Goal: Task Accomplishment & Management: Complete application form

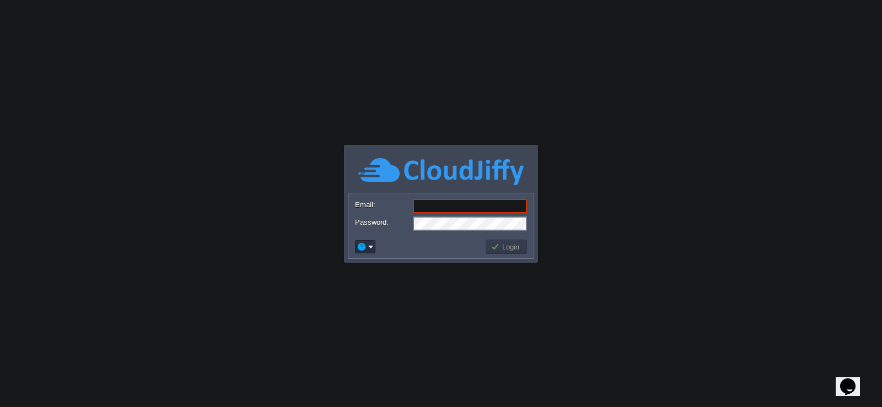
paste input "[EMAIL_ADDRESS][DOMAIN_NAME]"
type input "[EMAIL_ADDRESS][DOMAIN_NAME]"
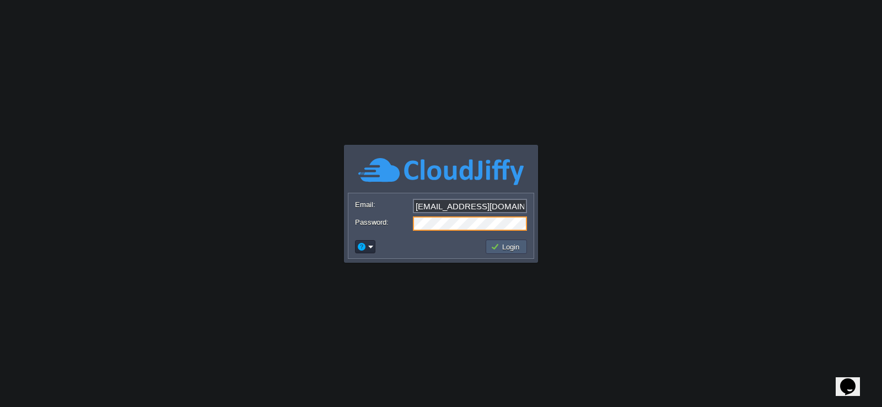
click at [496, 246] on button "Login" at bounding box center [507, 247] width 32 height 10
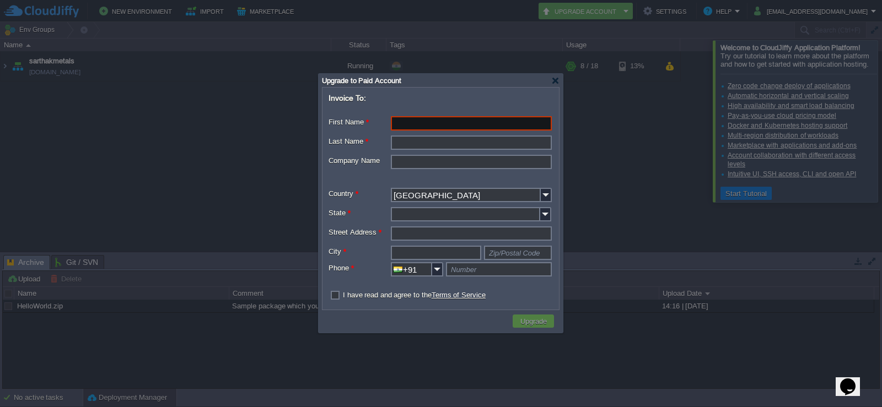
click at [416, 122] on input "First Name *" at bounding box center [471, 123] width 161 height 14
type input "[PERSON_NAME]"
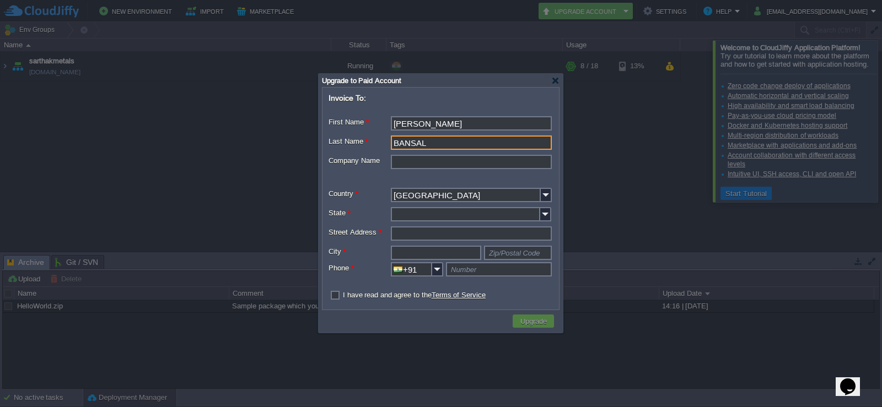
type input "BANSAL"
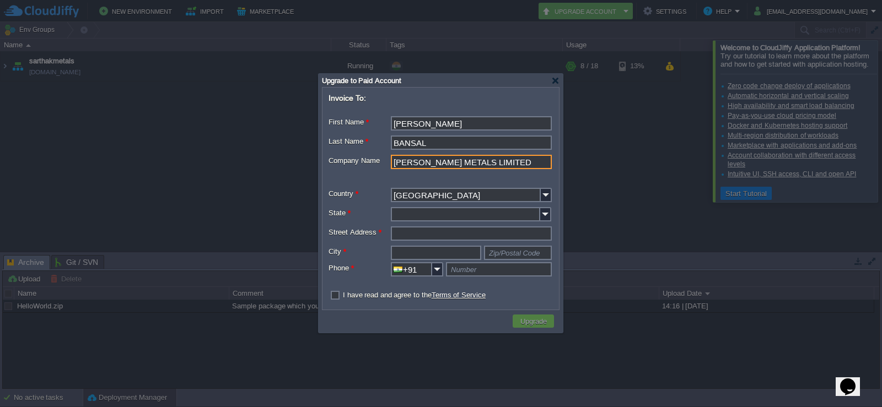
type input "[PERSON_NAME] METALS LIMITED"
click at [406, 213] on input "State *" at bounding box center [465, 214] width 149 height 14
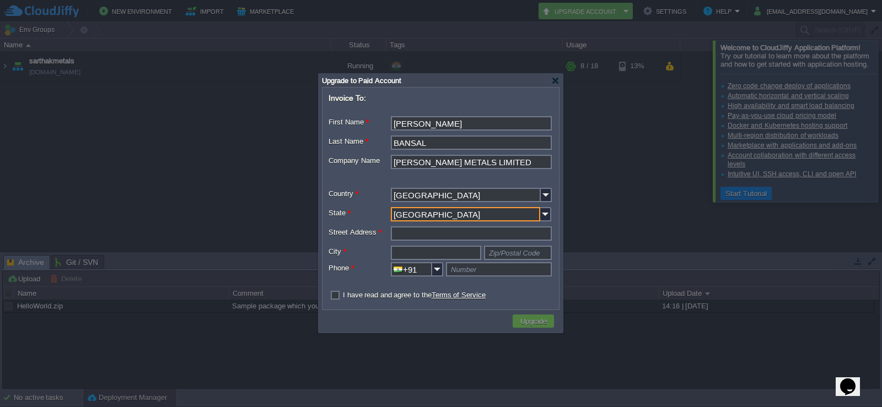
type input "[GEOGRAPHIC_DATA]"
click at [403, 235] on input "Street Address *" at bounding box center [471, 234] width 161 height 14
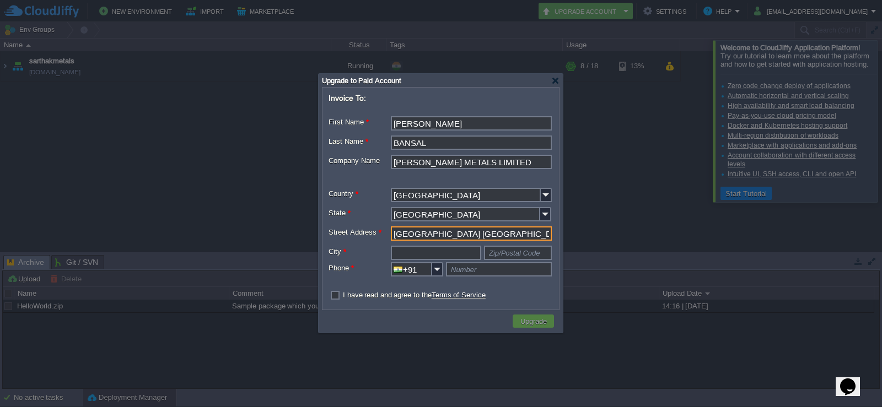
type input "[GEOGRAPHIC_DATA] [GEOGRAPHIC_DATA]"
click at [440, 257] on input "text" at bounding box center [436, 253] width 90 height 14
type input "B"
type input "BHILAI"
click at [504, 254] on input "text" at bounding box center [518, 253] width 68 height 14
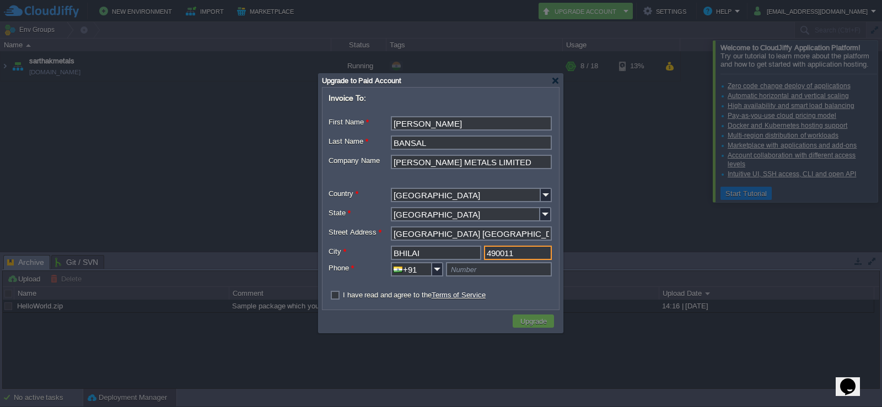
type input "490011"
click at [500, 267] on input "text" at bounding box center [499, 269] width 106 height 14
type input "9116645920"
click at [340, 294] on div "I have read and agree to the Terms of Service" at bounding box center [441, 295] width 224 height 10
click at [343, 295] on label "I have read and agree to the Terms of Service" at bounding box center [414, 295] width 143 height 8
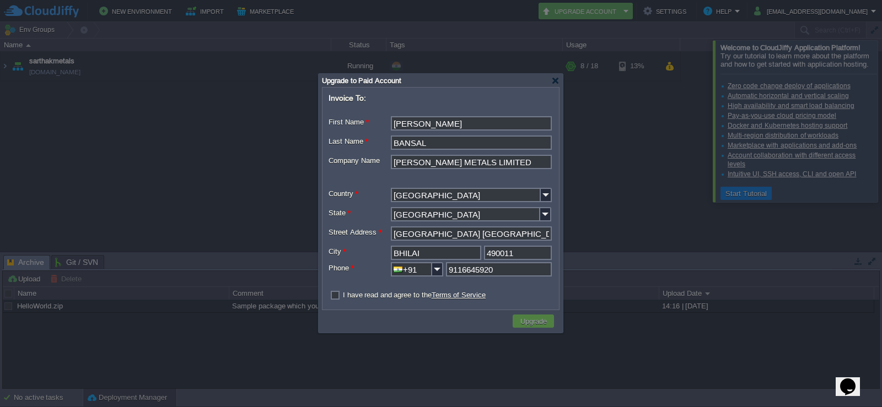
click at [336, 295] on input "checkbox" at bounding box center [332, 295] width 7 height 7
checkbox input "true"
click at [529, 319] on button "Upgrade" at bounding box center [533, 321] width 33 height 10
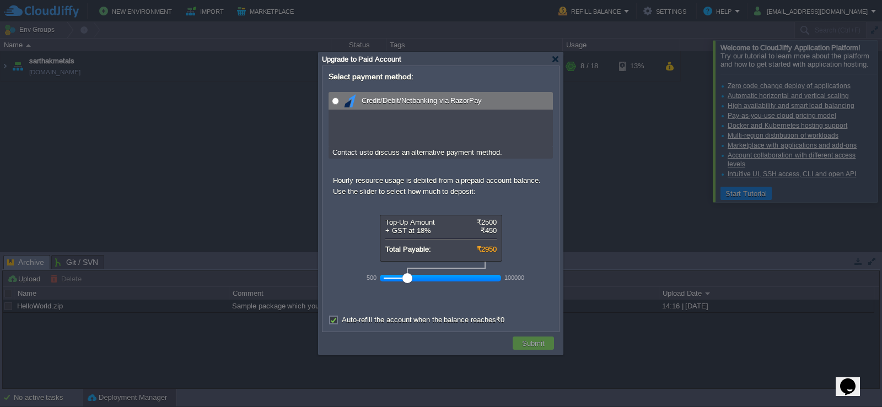
radio input "true"
click at [334, 98] on input "radio" at bounding box center [335, 101] width 7 height 7
click at [334, 101] on input "radio" at bounding box center [335, 101] width 7 height 7
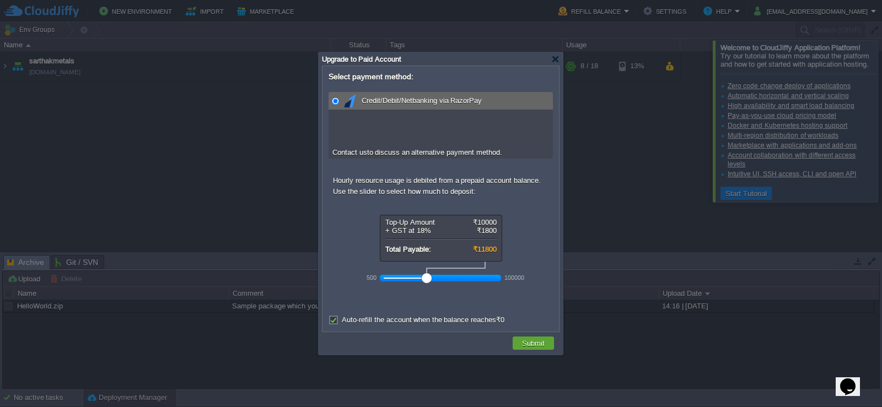
drag, startPoint x: 408, startPoint y: 279, endPoint x: 420, endPoint y: 280, distance: 11.6
click at [420, 280] on div at bounding box center [441, 278] width 114 height 10
drag, startPoint x: 420, startPoint y: 280, endPoint x: 404, endPoint y: 278, distance: 16.1
click at [404, 278] on div at bounding box center [407, 278] width 10 height 10
click at [528, 345] on button "Submit" at bounding box center [533, 343] width 29 height 10
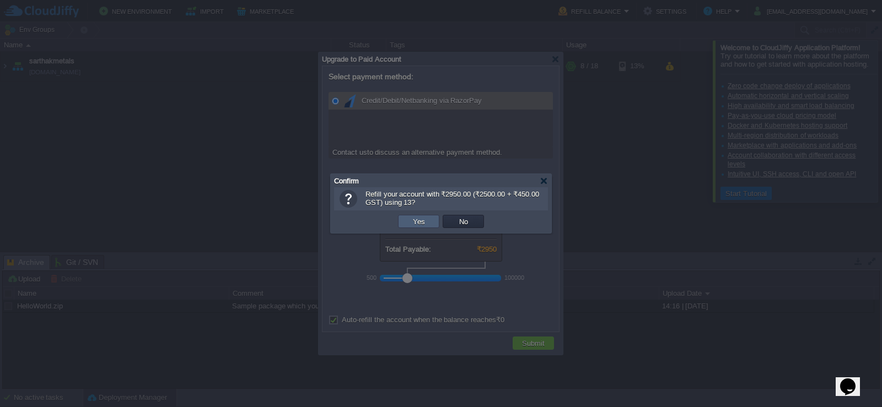
click at [424, 222] on button "Yes" at bounding box center [419, 222] width 19 height 10
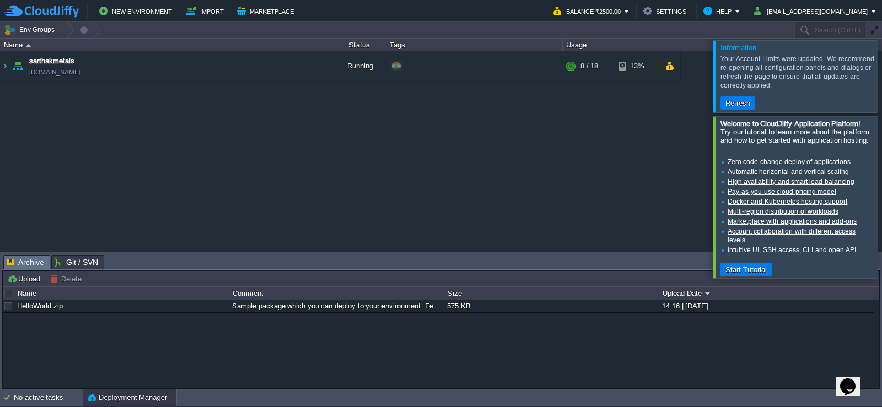
click at [882, 78] on div at bounding box center [895, 76] width 0 height 72
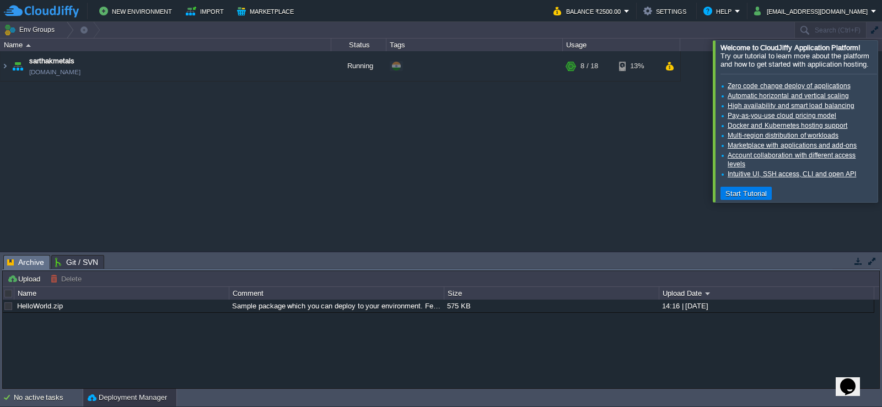
click at [882, 117] on div at bounding box center [895, 121] width 0 height 162
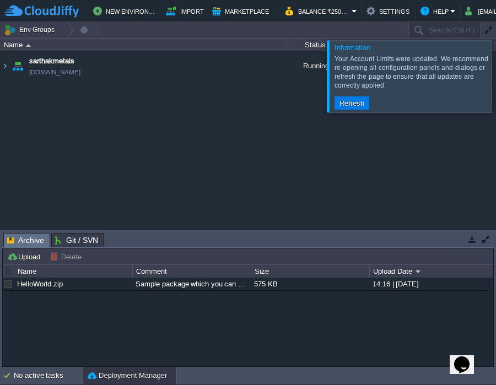
click at [173, 132] on div "sarthakmetals sarthakmetals.cloudjiffy.net Running + Add to Env Group RAM 32% C…" at bounding box center [248, 140] width 496 height 178
